Goal: Obtain resource: Download file/media

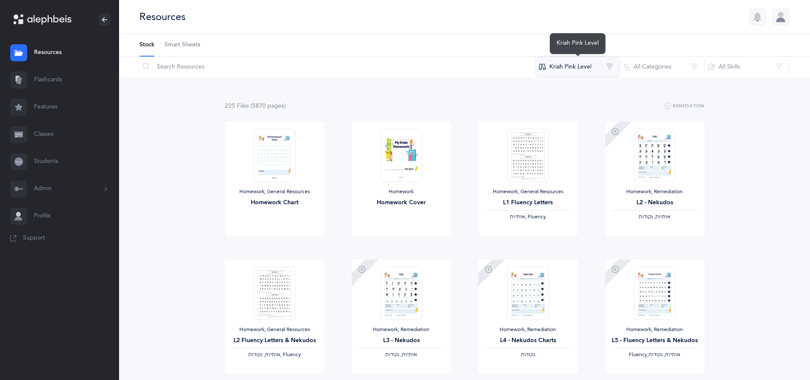
click at [608, 64] on button "Kriah Pink Level" at bounding box center [577, 67] width 85 height 20
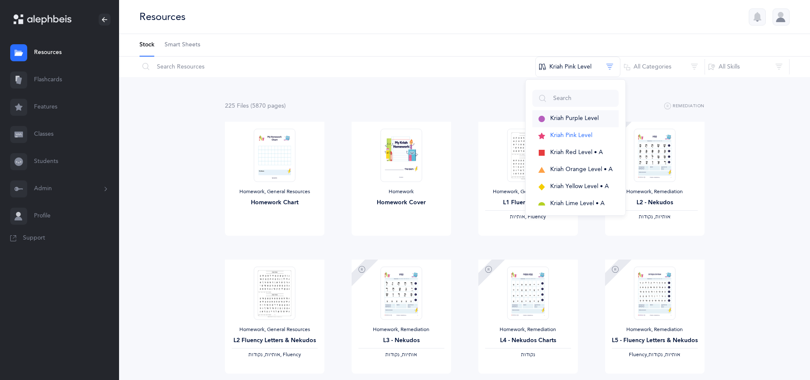
click at [592, 116] on span "Kriah Purple Level" at bounding box center [574, 118] width 48 height 7
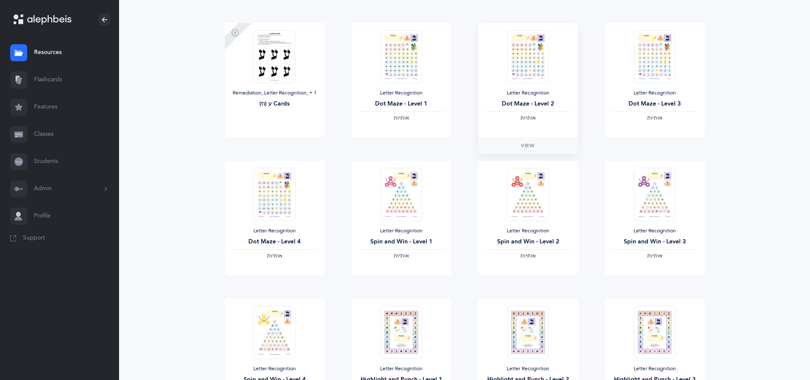
scroll to position [633, 0]
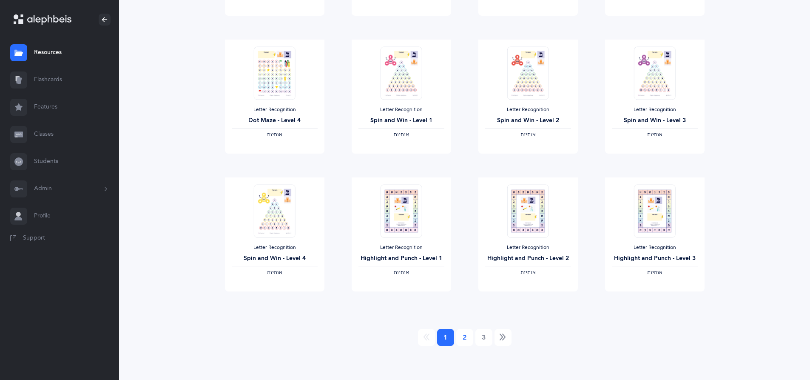
click at [463, 336] on link "2" at bounding box center [464, 337] width 17 height 17
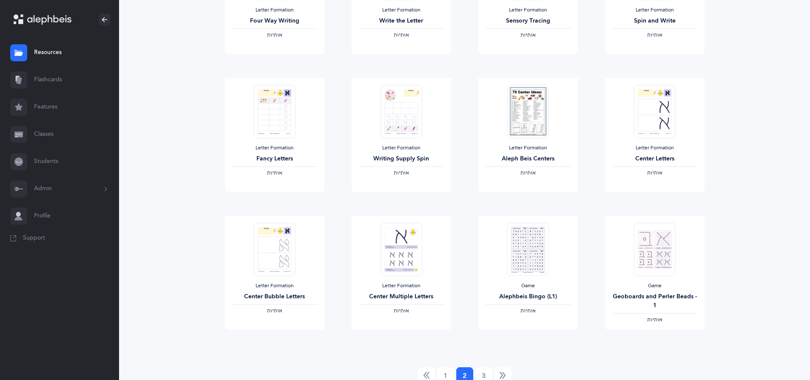
scroll to position [595, 0]
click at [481, 374] on link "3" at bounding box center [483, 375] width 17 height 17
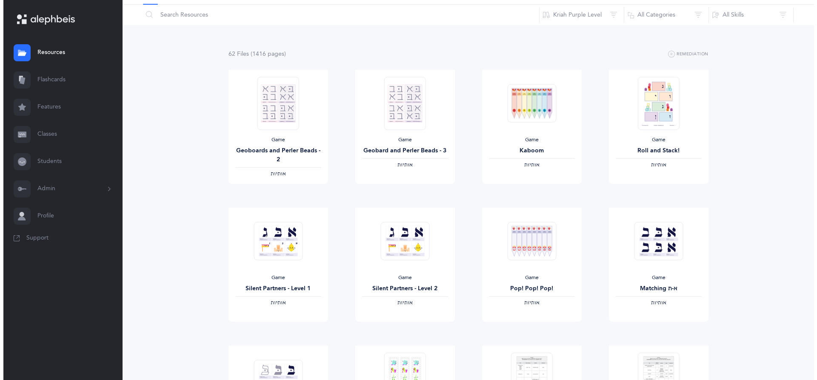
scroll to position [0, 0]
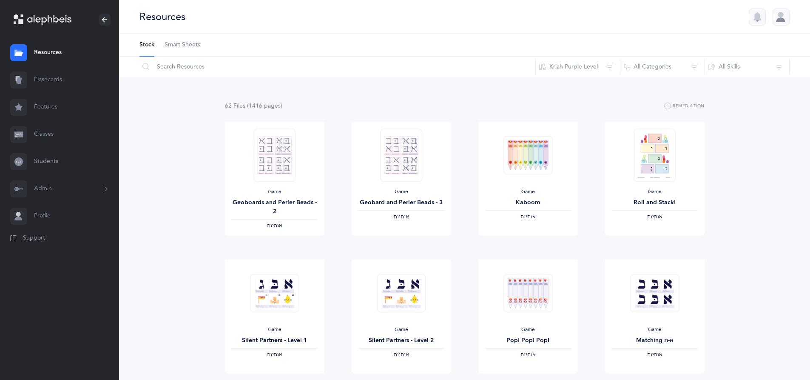
click at [522, 41] on ul "Stock Smart Sheets" at bounding box center [464, 45] width 691 height 23
click at [496, 46] on ul "Stock Smart Sheets" at bounding box center [464, 45] width 691 height 23
click at [243, 66] on input "text" at bounding box center [337, 67] width 397 height 20
type input "push pin"
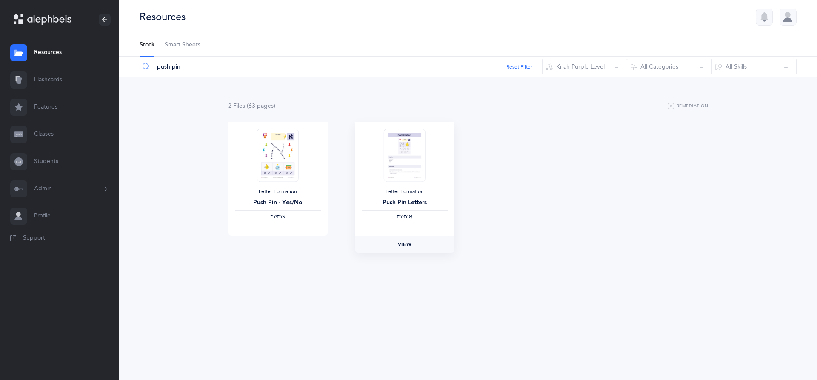
click at [414, 245] on link "View" at bounding box center [405, 244] width 100 height 17
